Goal: Information Seeking & Learning: Learn about a topic

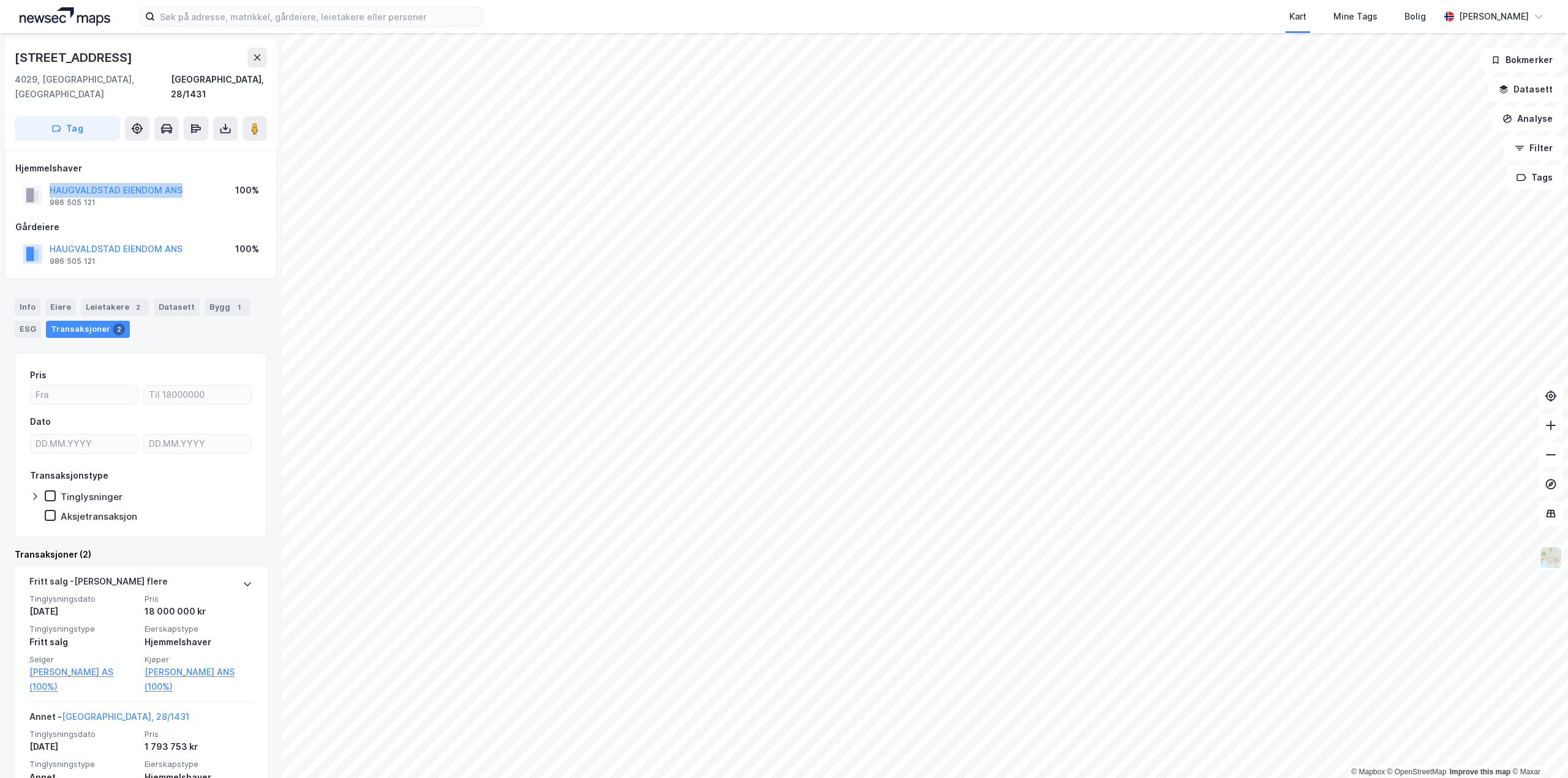
click at [175, 44] on div "© Mapbox © OpenStreetMap Improve this map © [PERSON_NAME] [STREET_ADDRESS][GEOG…" at bounding box center [784, 406] width 1568 height 746
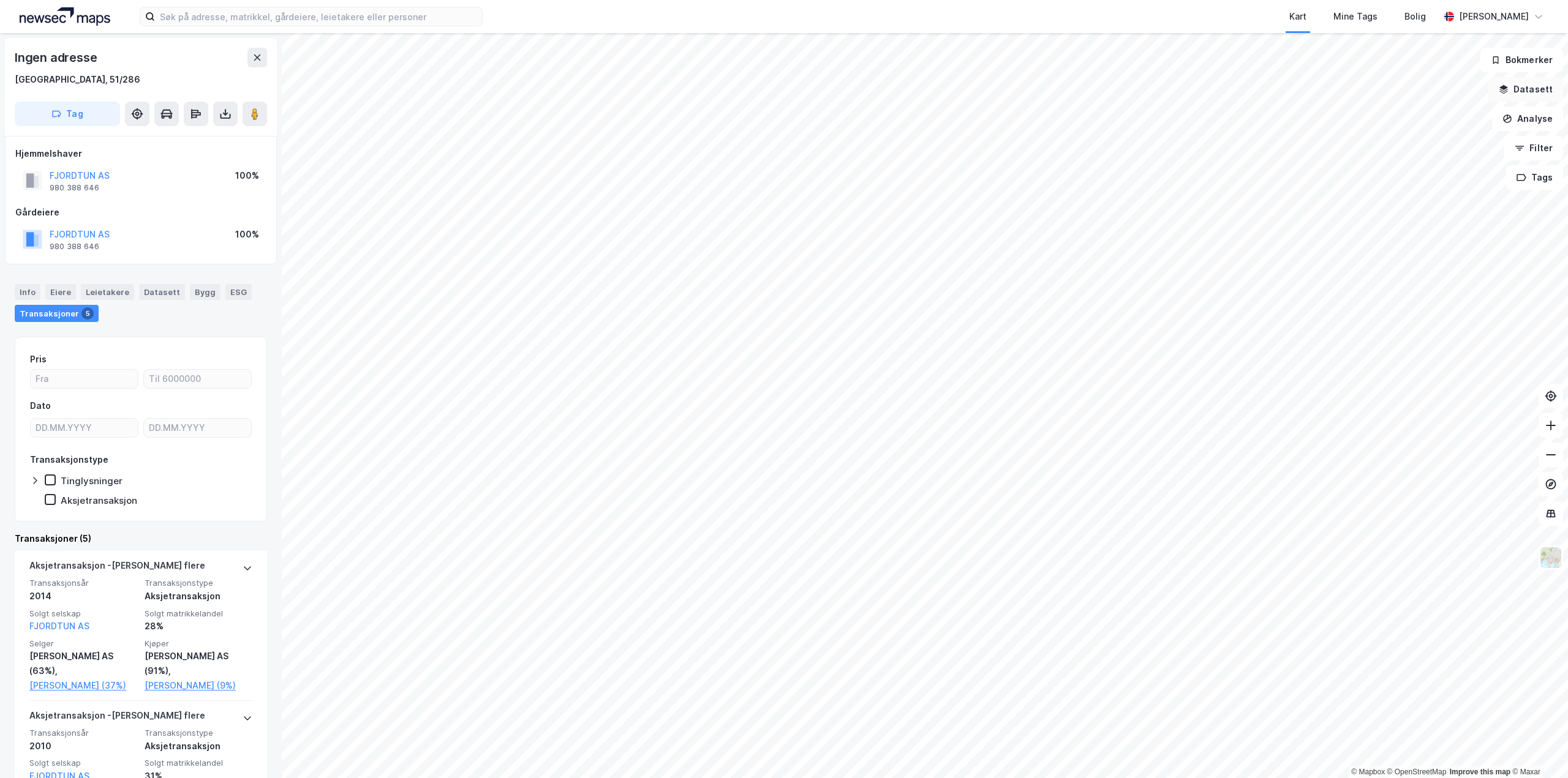
click at [1527, 87] on button "Datasett" at bounding box center [1525, 90] width 74 height 25
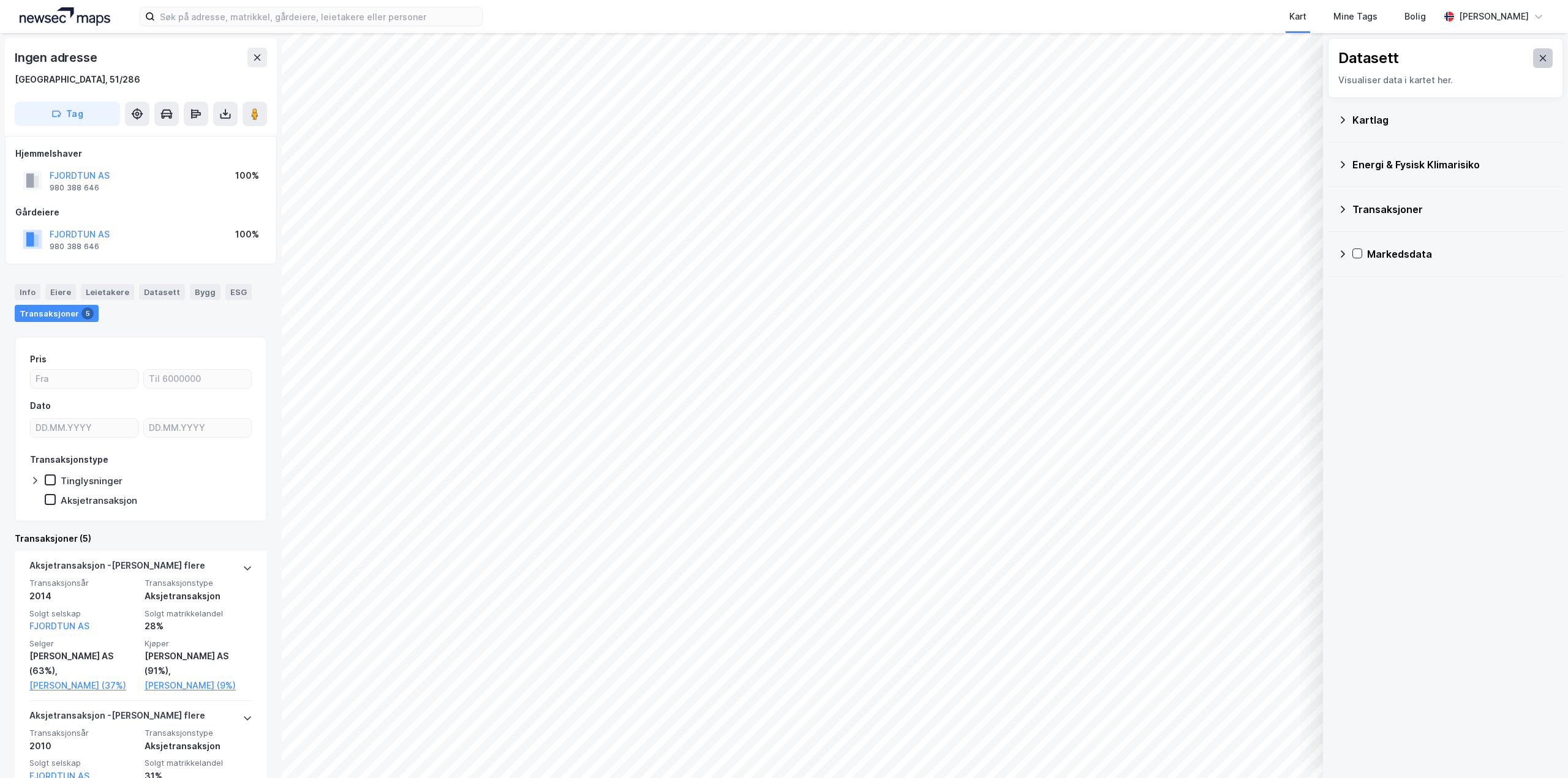
click at [1539, 54] on button at bounding box center [1542, 58] width 20 height 20
